Goal: Task Accomplishment & Management: Use online tool/utility

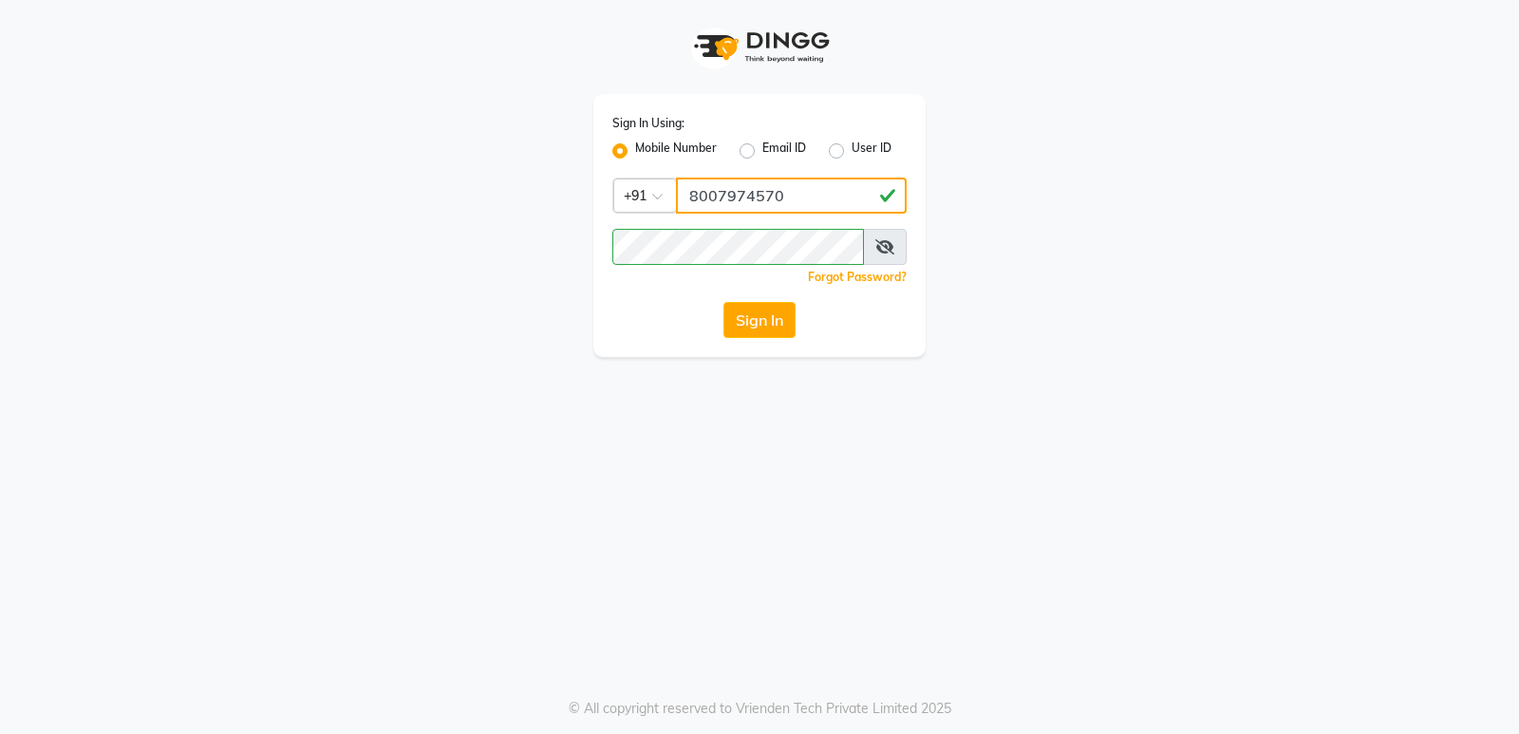
click at [776, 209] on input "8007974570" at bounding box center [791, 196] width 231 height 36
click at [805, 175] on div "Sign In Using: Mobile Number Email ID User ID Country Code × [PHONE_NUMBER] Rem…" at bounding box center [759, 225] width 332 height 263
click at [803, 197] on input "7020713535" at bounding box center [791, 196] width 231 height 36
type input "9854547373"
click at [776, 318] on button "Sign In" at bounding box center [760, 320] width 72 height 36
